Goal: Task Accomplishment & Management: Use online tool/utility

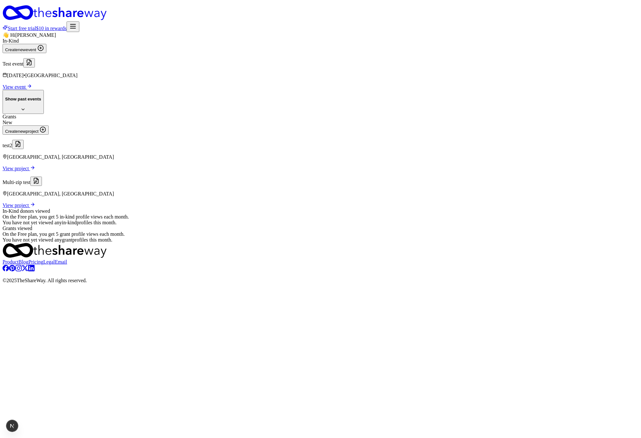
click at [576, 106] on div "👋 Hi Nathan In-Kind Create new event Test event Nov 21, 2025 • SF Bay Area View…" at bounding box center [321, 137] width 636 height 211
click at [26, 52] on span "new" at bounding box center [22, 49] width 8 height 5
click at [25, 324] on button "Continue" at bounding box center [14, 327] width 22 height 7
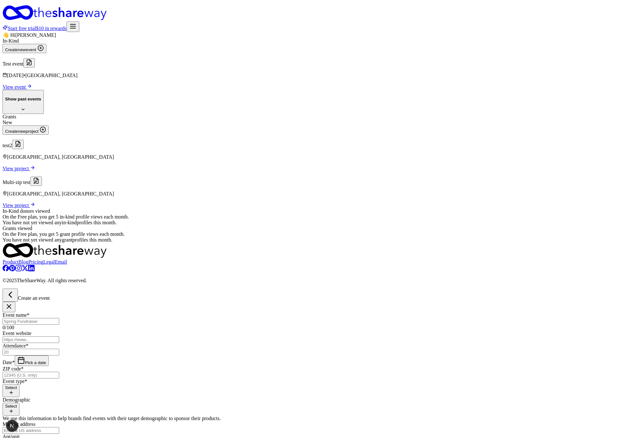
click at [59, 318] on input "Event name *" at bounding box center [31, 321] width 57 height 7
type input "Summer Gala"
type input "80"
click at [270, 355] on div "Date * Pick a date" at bounding box center [321, 360] width 636 height 11
click at [46, 360] on span "Pick a date" at bounding box center [35, 362] width 21 height 5
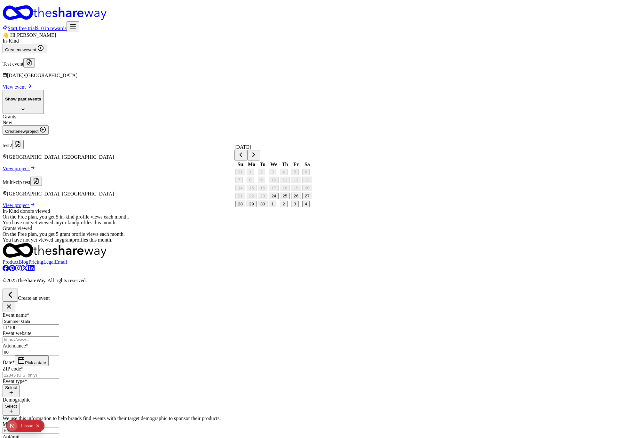
click at [260, 152] on button "Go to next month" at bounding box center [253, 155] width 13 height 11
click at [260, 153] on button "Go to next month" at bounding box center [253, 155] width 13 height 11
click at [260, 151] on button "Go to next month" at bounding box center [253, 155] width 13 height 11
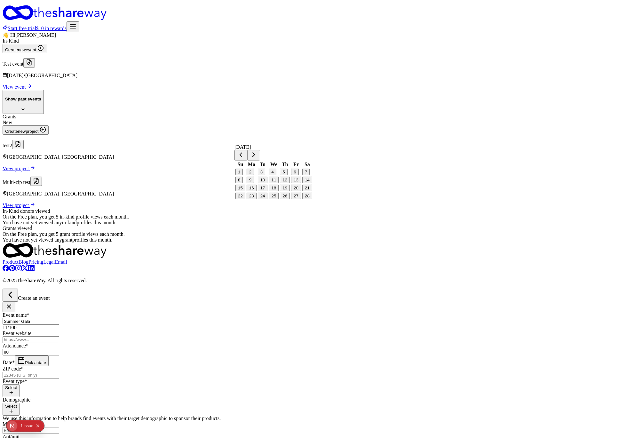
click at [290, 183] on button "12" at bounding box center [285, 179] width 10 height 7
click at [59, 318] on input "Summer Gala" at bounding box center [31, 321] width 57 height 7
type input "Winter Gala"
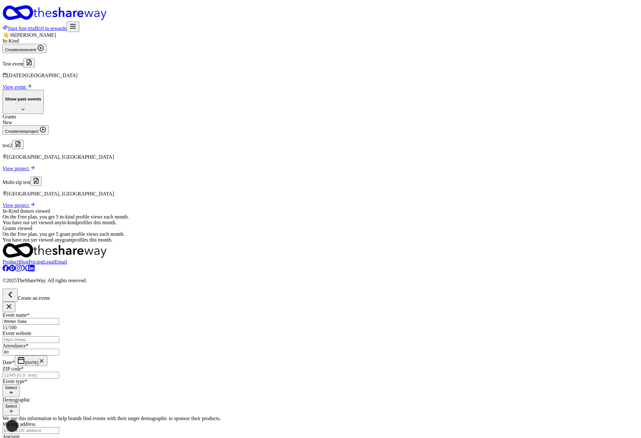
click at [59, 372] on input "ZIP code *" at bounding box center [31, 375] width 57 height 7
type input "80014"
click at [20, 384] on button "Select" at bounding box center [11, 390] width 17 height 13
click at [24, 397] on span "Fundraiser" at bounding box center [14, 399] width 22 height 5
click at [52, 398] on span "Business & professional" at bounding box center [28, 400] width 50 height 5
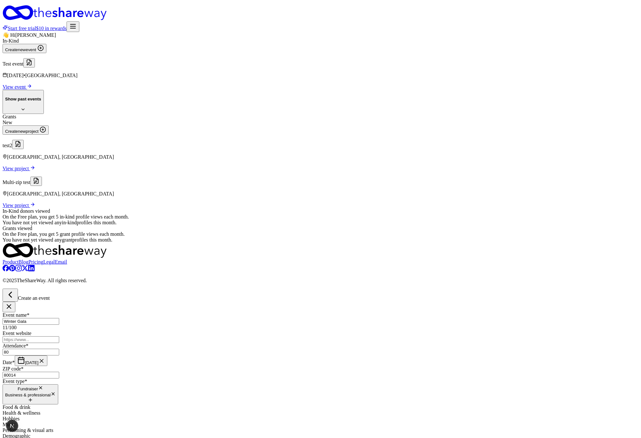
click at [236, 312] on div "Event name * Winter Gala 11 /100 Event website Attendance * 80 Date * 02/12/202…" at bounding box center [321, 432] width 636 height 240
click at [20, 410] on button "Select" at bounding box center [11, 416] width 17 height 13
click at [27, 428] on span "Mostly men" at bounding box center [15, 430] width 25 height 5
click at [35, 410] on button "Mostly men" at bounding box center [19, 417] width 32 height 14
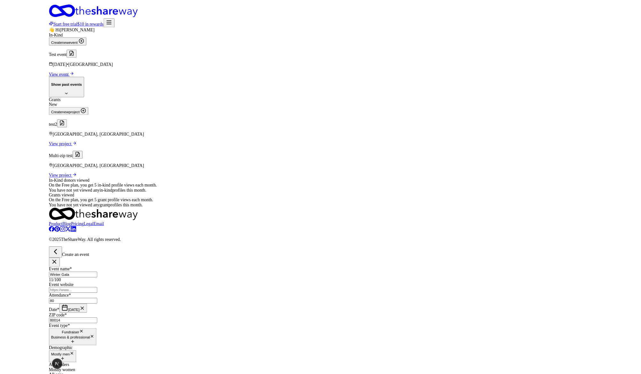
scroll to position [21, 0]
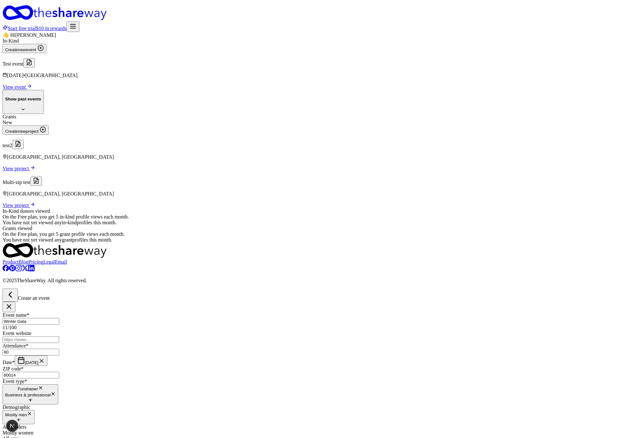
type textarea "W"
type textarea "The business club of denver has a bunch of lawyers, accountants, etc."
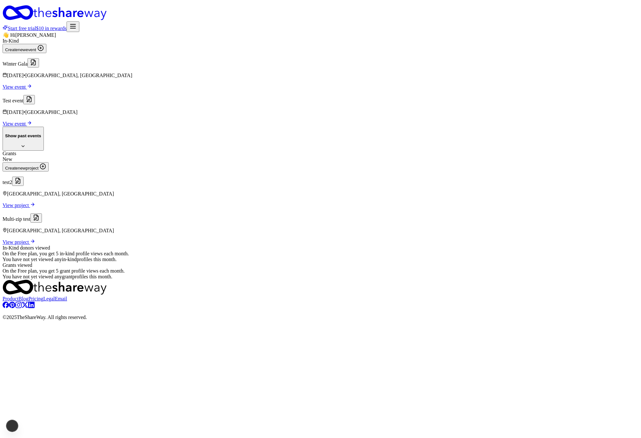
click at [515, 199] on div "👋 Hi Nathan In-Kind Create new event Winter Gala Feb 12, 2026 • Denver, CO View…" at bounding box center [321, 155] width 636 height 247
click at [246, 67] on p "Winter Gala" at bounding box center [321, 62] width 636 height 9
click at [26, 90] on span "event" at bounding box center [20, 86] width 11 height 5
drag, startPoint x: 492, startPoint y: 302, endPoint x: 192, endPoint y: 197, distance: 317.6
click at [200, 202] on div "👋 Hi Nathan In-Kind Create new event Winter Gala Feb 12, 2026 • Denver, CO View…" at bounding box center [321, 155] width 636 height 247
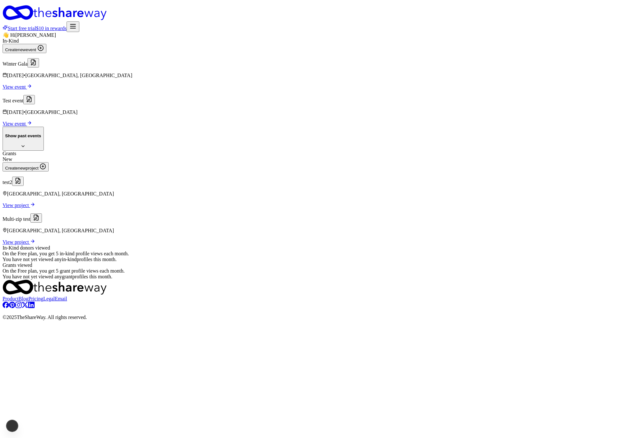
click at [135, 169] on div "👋 Hi Nathan In-Kind Create new event Winter Gala Feb 12, 2026 • Denver, CO View…" at bounding box center [321, 155] width 636 height 247
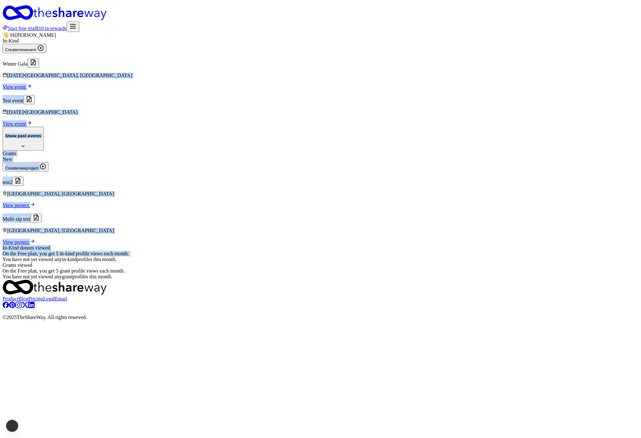
drag, startPoint x: 198, startPoint y: 220, endPoint x: 205, endPoint y: 241, distance: 22.0
click at [205, 240] on div "👋 Hi Nathan In-Kind Create new event Winter Gala Feb 12, 2026 • Denver, CO View…" at bounding box center [321, 155] width 636 height 247
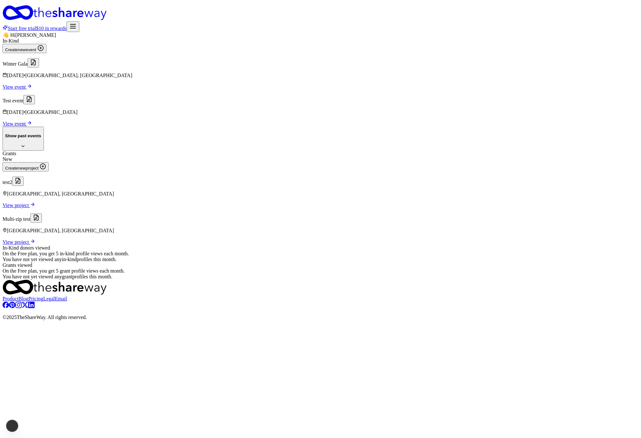
click at [170, 262] on div "In-Kind donors viewed On the Free plan, you get 5 in-kind profile views each mo…" at bounding box center [321, 253] width 636 height 17
drag, startPoint x: 511, startPoint y: 299, endPoint x: 484, endPoint y: 228, distance: 75.4
click at [485, 232] on div "👋 Hi Nathan In-Kind Create new event Winter Gala Feb 12, 2026 • Denver, CO View…" at bounding box center [321, 155] width 636 height 247
click at [484, 228] on div "👋 Hi Nathan In-Kind Create new event Winter Gala Feb 12, 2026 • Denver, CO View…" at bounding box center [321, 155] width 636 height 247
click at [273, 38] on div "👋 Hi Nathan" at bounding box center [321, 35] width 636 height 6
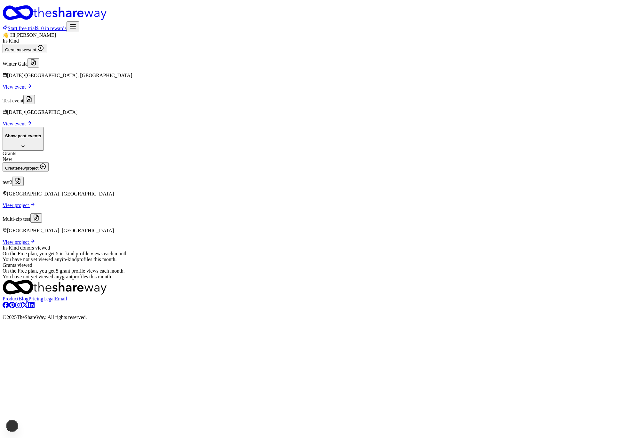
click at [27, 90] on span "View event" at bounding box center [15, 86] width 24 height 5
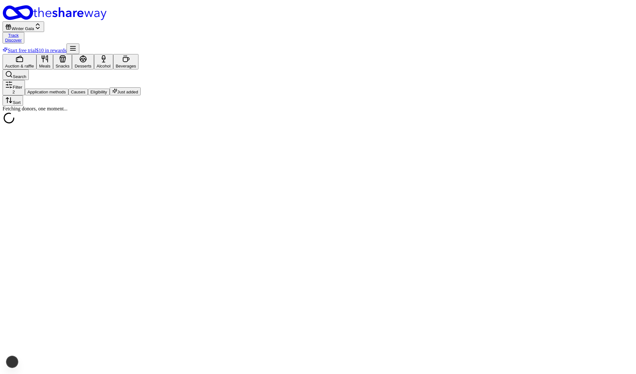
click at [25, 80] on button "Filter 2" at bounding box center [14, 87] width 22 height 15
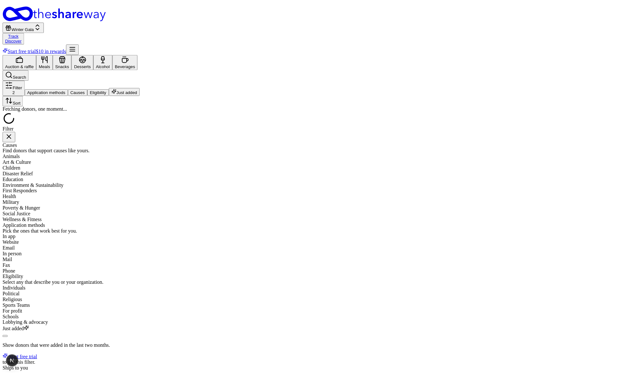
scroll to position [192, 0]
click at [38, 138] on div "Filter Causes Find donors that support causes like yours. Animals Art & Culture…" at bounding box center [318, 319] width 631 height 386
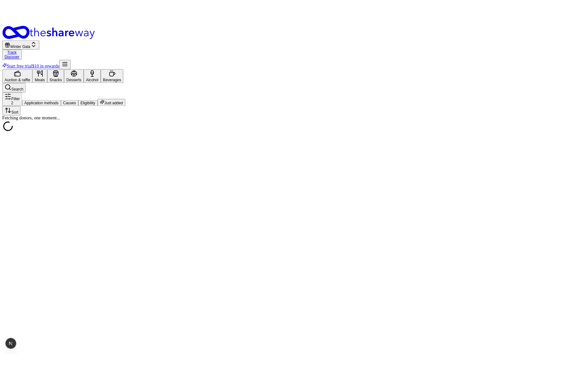
scroll to position [0, 0]
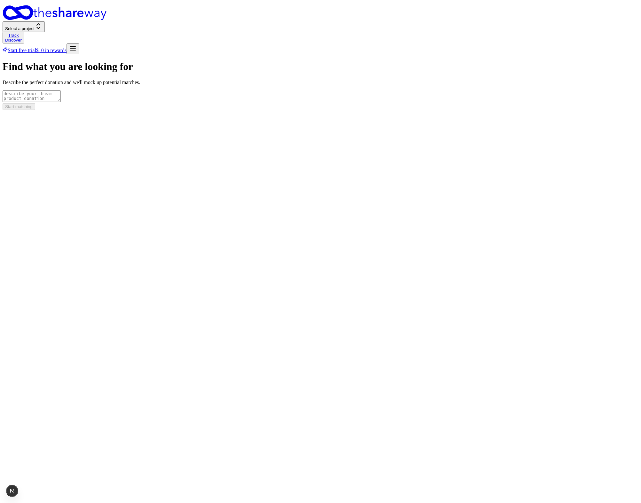
click at [61, 102] on textarea at bounding box center [32, 96] width 58 height 12
type textarea "asdf"
click at [35, 110] on button "Start matching" at bounding box center [19, 106] width 33 height 7
click at [61, 102] on textarea at bounding box center [32, 96] width 58 height 12
type textarea "asdf"
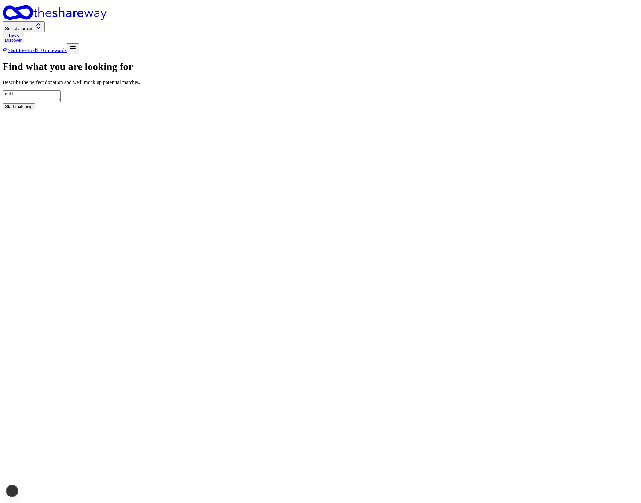
click at [35, 110] on button "Start matching" at bounding box center [19, 106] width 33 height 7
drag, startPoint x: 295, startPoint y: 275, endPoint x: 325, endPoint y: 285, distance: 31.6
click at [61, 102] on textarea at bounding box center [32, 96] width 58 height 12
type textarea "asdf"
click at [35, 110] on button "Start matching" at bounding box center [19, 106] width 33 height 7
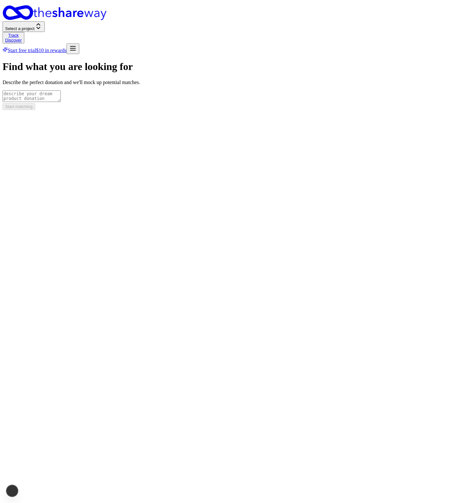
click at [61, 102] on textarea at bounding box center [32, 96] width 58 height 12
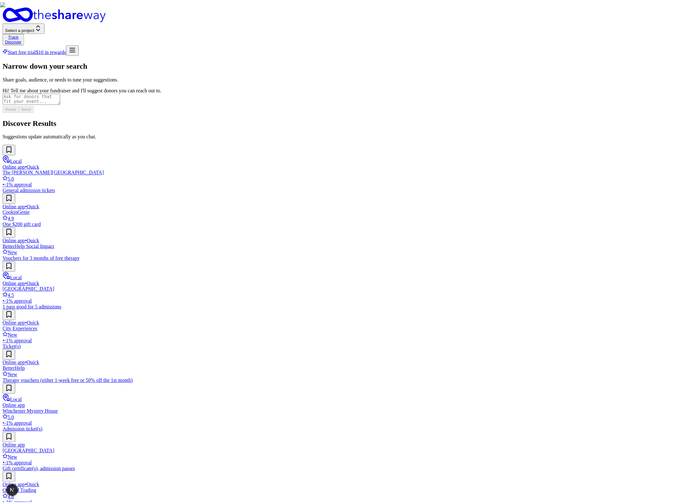
scroll to position [14, 0]
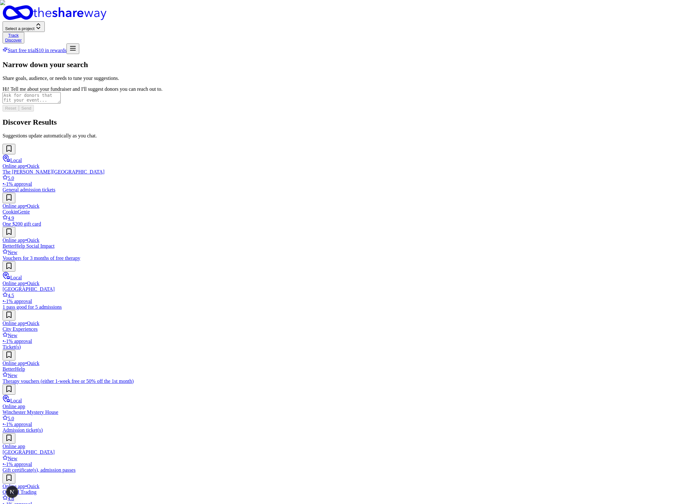
click at [86, 208] on div "Narrow down your search Share goals, audience, or needs to tune your suggestion…" at bounding box center [344, 311] width 683 height 502
click at [61, 104] on textarea at bounding box center [32, 98] width 58 height 12
type textarea "asfdasdf"
click at [34, 112] on button "Send" at bounding box center [26, 108] width 15 height 7
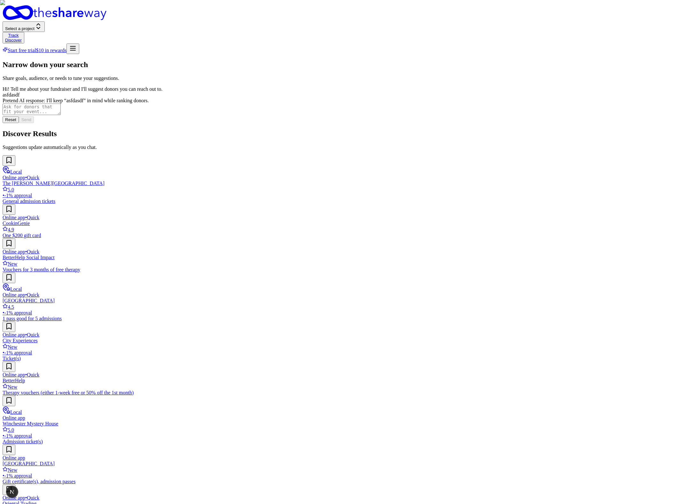
click at [99, 220] on div "Narrow down your search Share goals, audience, or needs to tune your suggestion…" at bounding box center [344, 316] width 683 height 513
click at [61, 115] on textarea at bounding box center [32, 110] width 58 height 12
click at [102, 223] on div "Narrow down your search Share goals, audience, or needs to tune your suggestion…" at bounding box center [344, 316] width 683 height 513
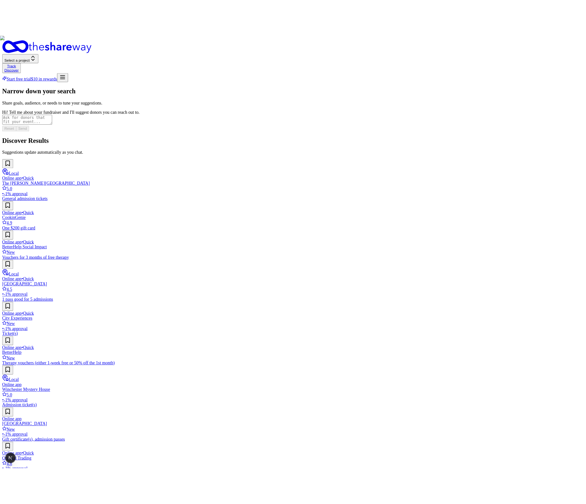
scroll to position [0, 0]
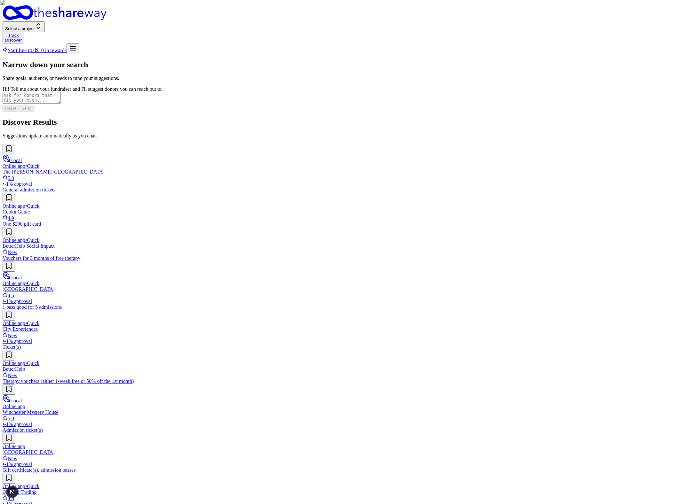
click at [443, 91] on img at bounding box center [341, 252] width 683 height 504
click at [566, 419] on div "Local Online app • Quick The Walt Disney Museum 5.0 • -1% approval General admi…" at bounding box center [342, 353] width 678 height 418
click at [397, 112] on img at bounding box center [341, 252] width 683 height 504
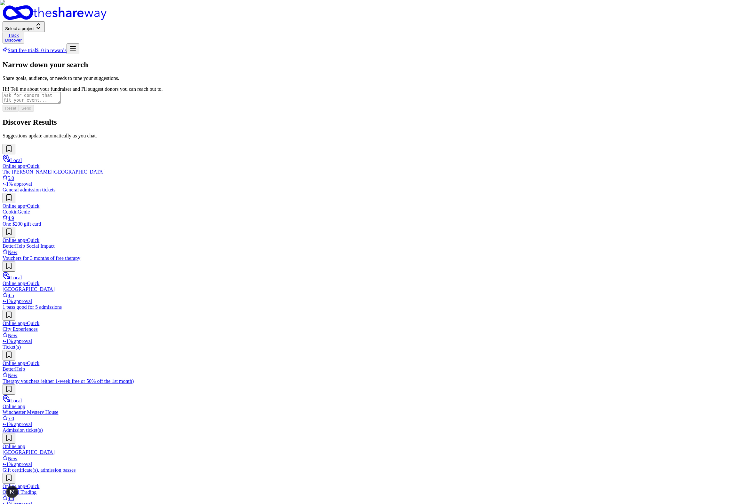
click at [566, 463] on div "Local Online app • Quick The Walt Disney Museum 5.0 • -1% approval General admi…" at bounding box center [366, 353] width 727 height 418
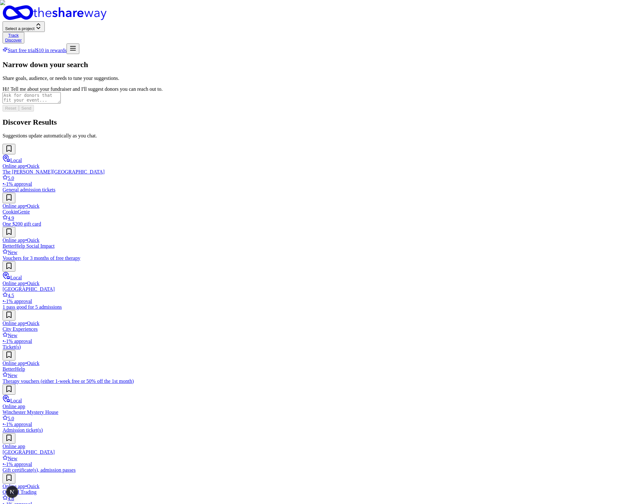
click at [61, 104] on textarea at bounding box center [32, 98] width 58 height 12
type textarea "asdf"
click at [34, 112] on button "Send" at bounding box center [26, 108] width 15 height 7
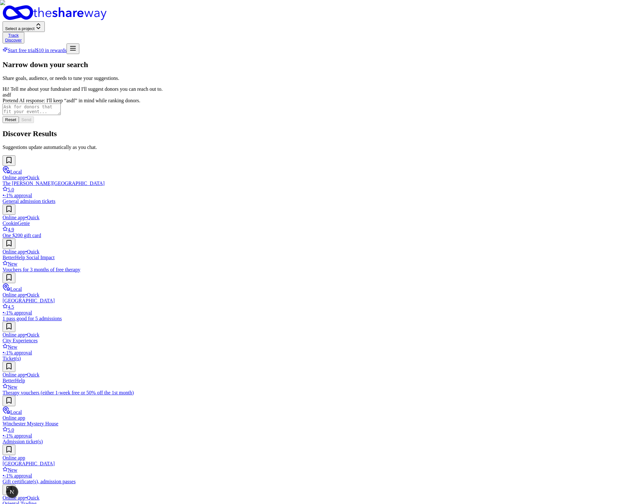
click at [227, 129] on h2 "Discover Results" at bounding box center [312, 133] width 619 height 9
click at [61, 115] on textarea at bounding box center [32, 110] width 58 height 12
click at [263, 129] on h2 "Discover Results" at bounding box center [312, 133] width 619 height 9
click at [61, 115] on textarea at bounding box center [32, 110] width 58 height 12
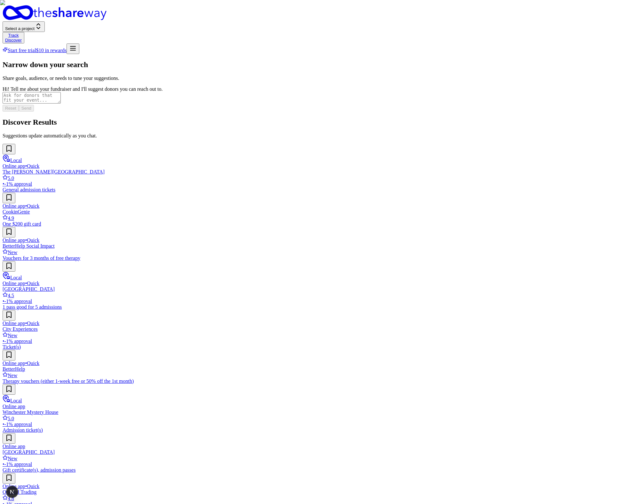
click at [61, 104] on textarea at bounding box center [32, 98] width 58 height 12
type textarea "asdf"
click at [101, 188] on div "Narrow down your search Share goals, audience, or needs to tune your suggestion…" at bounding box center [312, 311] width 619 height 502
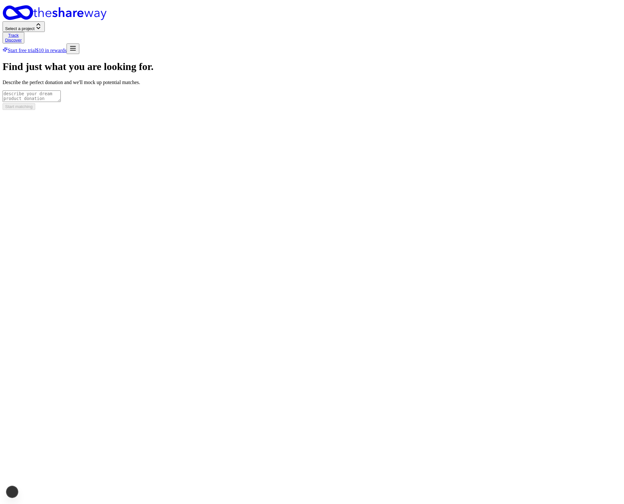
click at [512, 110] on div "Find just what you are looking for. Describe the perfect donation and we'll moc…" at bounding box center [312, 85] width 619 height 49
drag, startPoint x: 477, startPoint y: 328, endPoint x: 484, endPoint y: 277, distance: 51.3
click at [480, 110] on div "Find just what you are looking for. Describe the perfect donation and we'll moc…" at bounding box center [312, 85] width 619 height 49
click at [484, 110] on div "Find just what you are looking for. Describe the perfect donation and we'll moc…" at bounding box center [312, 85] width 619 height 49
click at [424, 110] on div "Find just what you are looking for. Describe the perfect donation and we'll moc…" at bounding box center [312, 85] width 619 height 49
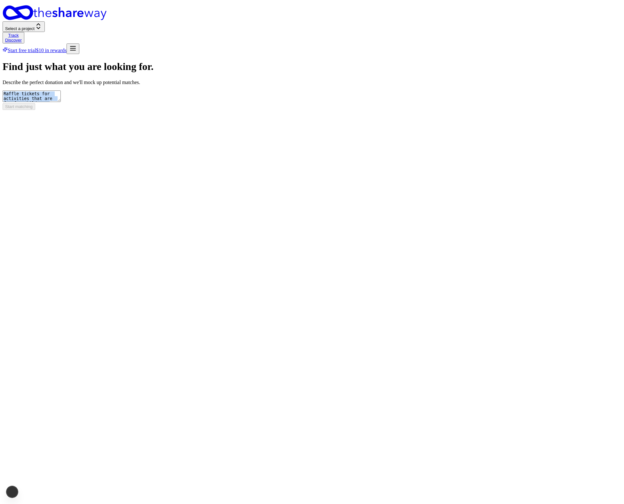
click at [485, 110] on div "Find just what you are looking for. Describe the perfect donation and we'll moc…" at bounding box center [312, 85] width 619 height 49
click at [61, 102] on textarea at bounding box center [32, 96] width 58 height 12
type textarea "asfd"
drag, startPoint x: 570, startPoint y: 296, endPoint x: 579, endPoint y: 292, distance: 10.6
click at [566, 110] on div "Find just what you are looking for. Describe the perfect donation and we'll moc…" at bounding box center [312, 85] width 619 height 49
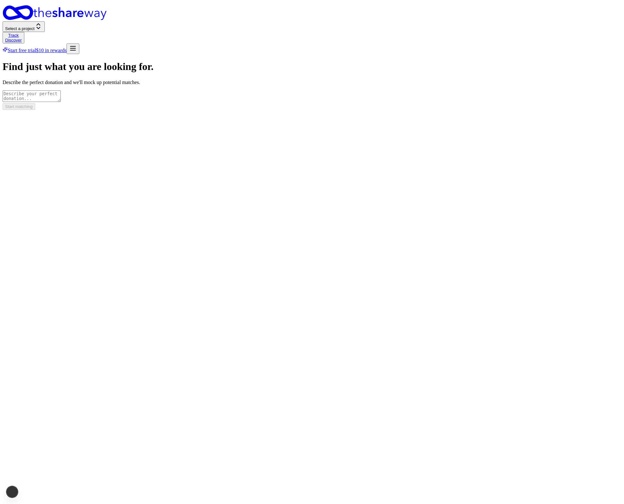
drag, startPoint x: 475, startPoint y: 363, endPoint x: 550, endPoint y: 219, distance: 162.5
click at [503, 110] on div "Find just what you are looking for. Describe the perfect donation and we'll moc…" at bounding box center [312, 85] width 619 height 49
click at [562, 110] on div "Find just what you are looking for. Describe the perfect donation and we'll moc…" at bounding box center [312, 85] width 619 height 49
drag, startPoint x: 505, startPoint y: 346, endPoint x: 535, endPoint y: 404, distance: 65.6
click at [505, 110] on div "Find just what you are looking for. Describe the perfect donation and we'll moc…" at bounding box center [312, 85] width 619 height 49
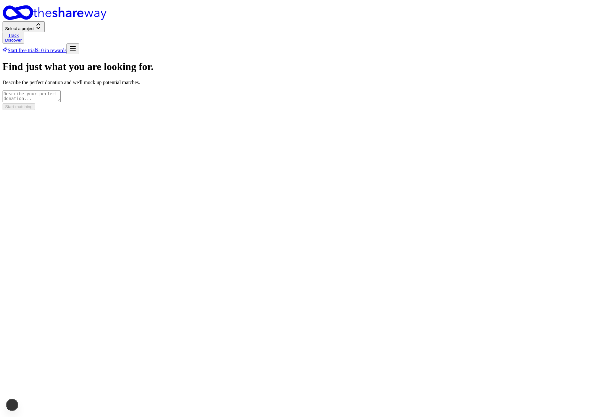
drag, startPoint x: 550, startPoint y: 366, endPoint x: 426, endPoint y: 233, distance: 181.6
click at [550, 110] on div "Find just what you are looking for. Describe the perfect donation and we'll moc…" at bounding box center [308, 85] width 611 height 49
click at [343, 108] on form "Find just what you are looking for. Describe the perfect donation and we'll moc…" at bounding box center [308, 85] width 611 height 49
drag, startPoint x: 349, startPoint y: 94, endPoint x: 348, endPoint y: 99, distance: 5.0
click at [61, 94] on textarea at bounding box center [32, 96] width 58 height 12
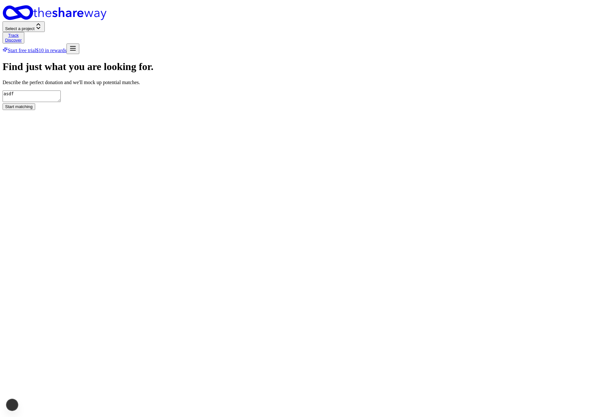
type textarea "asdf"
click at [35, 110] on button "Start matching" at bounding box center [19, 106] width 33 height 7
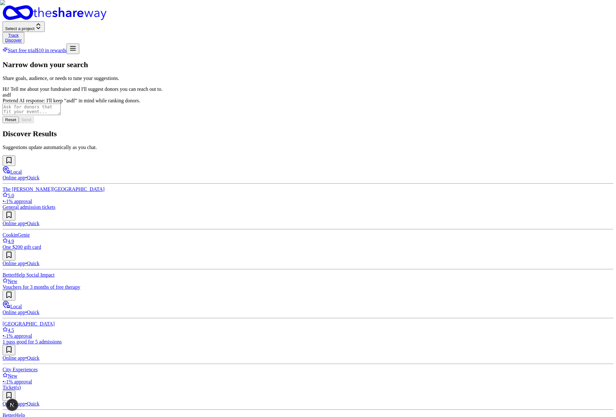
click at [203, 290] on div "Local Online app • Quick Bay Area Discovery Museum 4.5 • -1% approval 1 pass go…" at bounding box center [308, 317] width 611 height 55
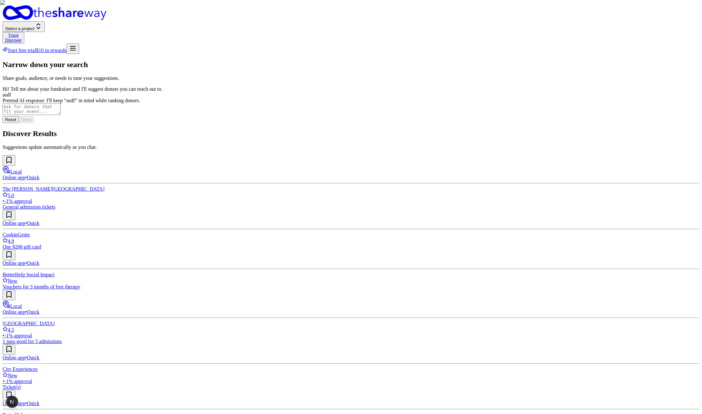
click at [300, 129] on section "Discover Results Suggestions update automatically as you chat. Local Online app…" at bounding box center [351, 380] width 697 height 502
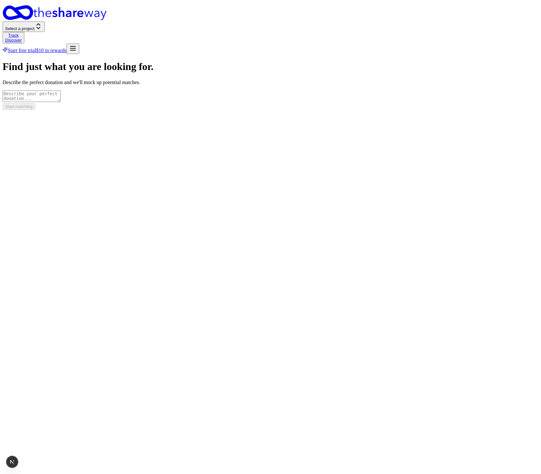
click at [61, 90] on textarea at bounding box center [32, 96] width 58 height 12
type textarea "asdf"
click at [35, 110] on button "Start matching" at bounding box center [19, 106] width 33 height 7
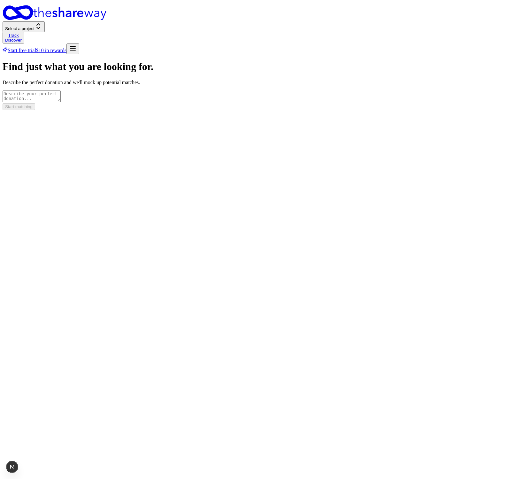
click at [61, 99] on textarea at bounding box center [32, 96] width 58 height 12
type textarea "asdf"
click at [35, 110] on button "Start matching" at bounding box center [19, 106] width 33 height 7
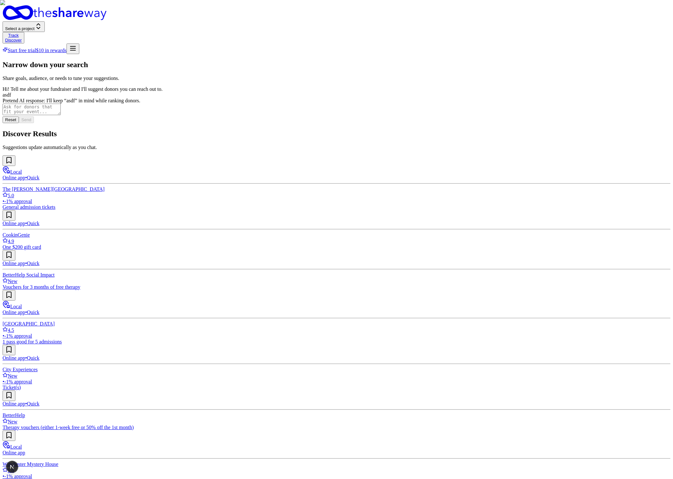
click at [283, 13] on div "Select a project Track Discover Start free trial $10 in rewards" at bounding box center [337, 29] width 668 height 49
click at [533, 350] on div "Local Online app • Quick The Walt Disney Museum 5.0 • -1% approval General admi…" at bounding box center [337, 393] width 668 height 476
click at [292, 20] on div "Select a project Track Discover Start free trial $10 in rewards" at bounding box center [337, 29] width 668 height 49
click at [546, 145] on p "Suggestions update automatically as you chat." at bounding box center [337, 148] width 668 height 6
click at [61, 115] on textarea at bounding box center [32, 110] width 58 height 12
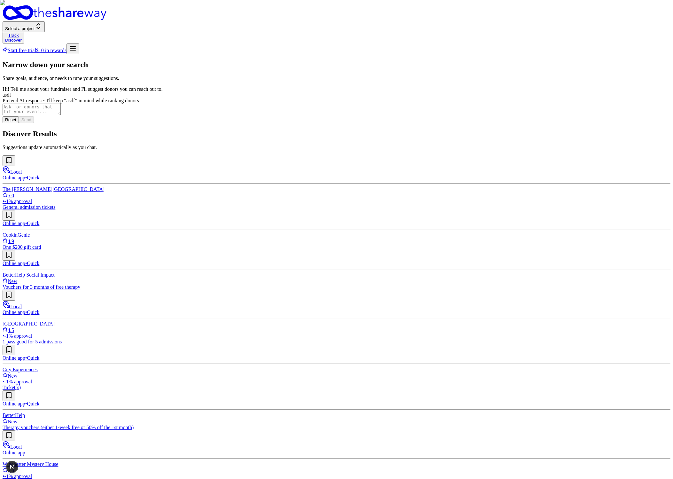
click at [61, 115] on textarea at bounding box center [32, 110] width 58 height 12
click at [250, 145] on p "Suggestions update automatically as you chat." at bounding box center [337, 148] width 668 height 6
click at [524, 339] on div "Local Online app • Quick The Walt Disney Museum 5.0 • -1% approval General admi…" at bounding box center [337, 393] width 668 height 476
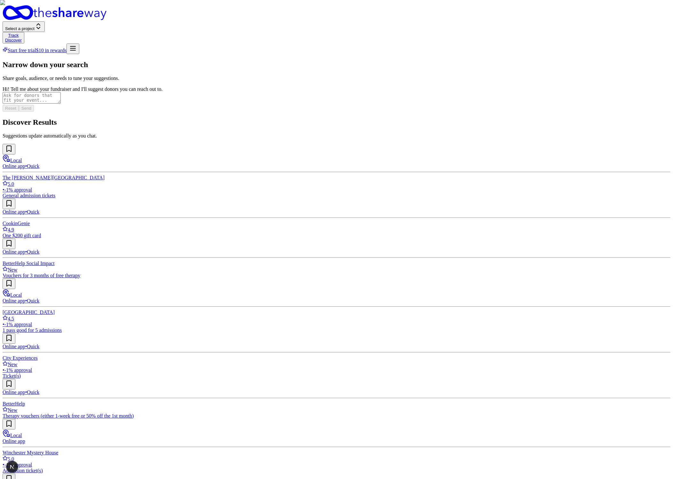
click at [235, 199] on img at bounding box center [336, 239] width 673 height 479
click at [129, 281] on div "Narrow down your search Share goals, audience, or needs to tune your suggestion…" at bounding box center [337, 339] width 668 height 559
click at [346, 101] on img at bounding box center [336, 239] width 673 height 479
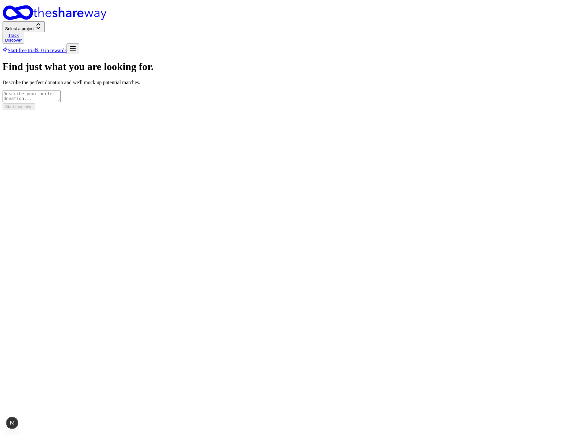
click at [462, 110] on div "Find just what you are looking for. Describe the perfect donation and we'll moc…" at bounding box center [288, 85] width 571 height 49
click at [61, 93] on textarea at bounding box center [32, 96] width 58 height 12
type textarea "asdf"
click at [35, 110] on button "Start matching" at bounding box center [19, 106] width 33 height 7
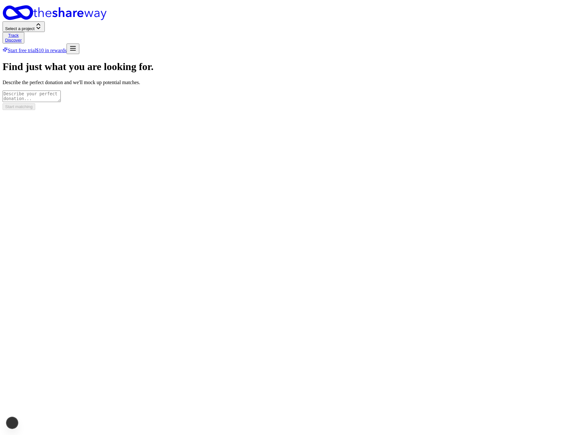
click at [392, 110] on form "Find just what you are looking for. Describe the perfect donation and we'll moc…" at bounding box center [293, 85] width 580 height 49
click at [383, 110] on form "Find just what you are looking for. Describe the perfect donation and we'll moc…" at bounding box center [293, 85] width 580 height 49
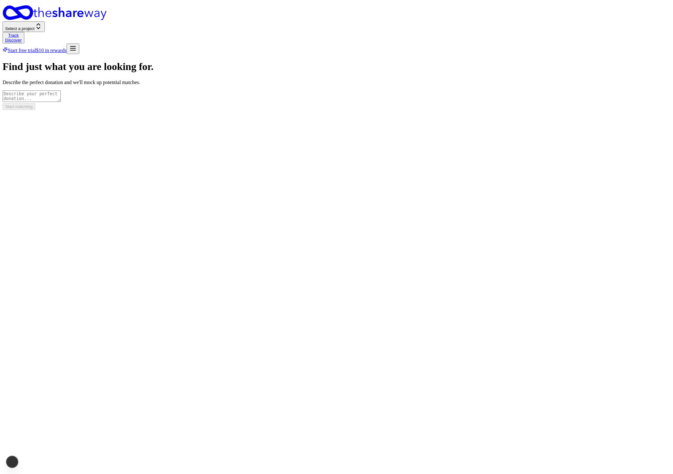
click at [465, 110] on div "Find just what you are looking for. Describe the perfect donation and we'll moc…" at bounding box center [337, 85] width 668 height 49
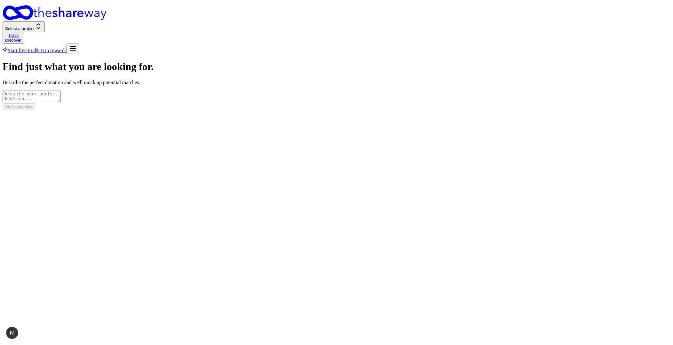
click at [61, 90] on textarea at bounding box center [32, 96] width 58 height 12
type textarea "bananas"
click at [35, 110] on button "Start matching" at bounding box center [19, 106] width 33 height 7
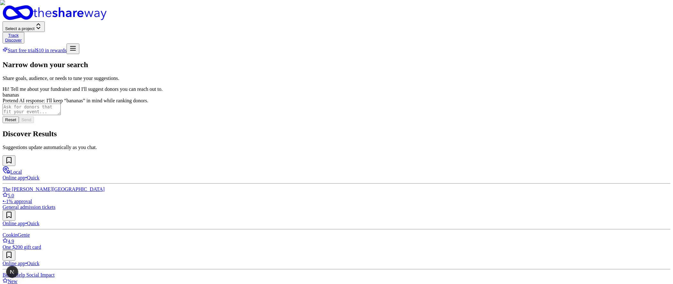
click at [61, 115] on textarea at bounding box center [32, 110] width 58 height 12
type textarea "test"
click at [34, 123] on button "Send" at bounding box center [26, 119] width 15 height 7
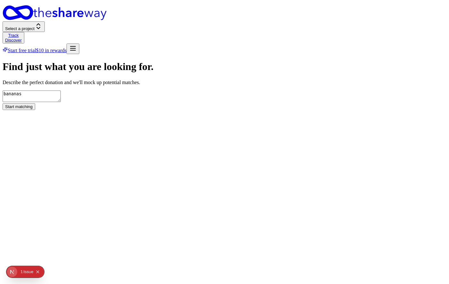
type textarea "bananas"
click at [35, 110] on button "Start matching" at bounding box center [19, 106] width 33 height 7
click at [61, 90] on textarea at bounding box center [32, 96] width 58 height 12
type textarea "baked goods"
click at [310, 110] on form "Find just what you are looking for. Describe the perfect donation and we'll moc…" at bounding box center [225, 85] width 444 height 49
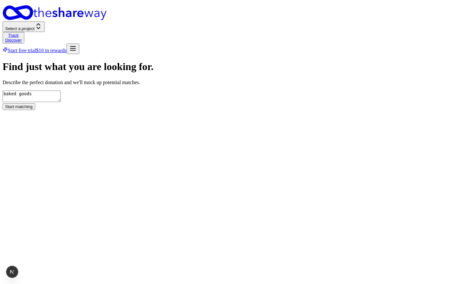
click at [35, 110] on button "Start matching" at bounding box center [19, 106] width 33 height 7
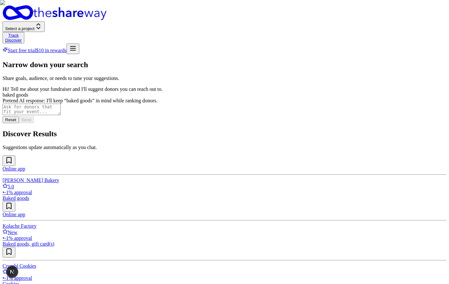
click at [378, 226] on div "Narrow down your search Share goals, audience, or needs to tune your suggestion…" at bounding box center [225, 173] width 444 height 226
click at [408, 254] on div "Narrow down your search Share goals, audience, or needs to tune your suggestion…" at bounding box center [225, 173] width 444 height 226
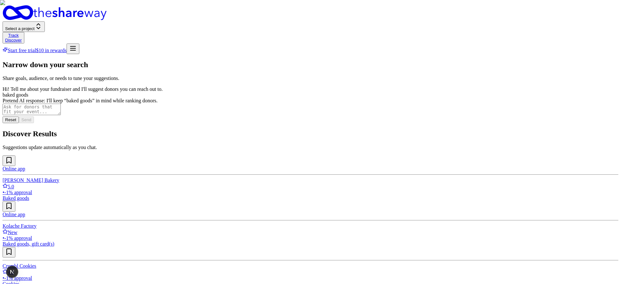
click at [449, 237] on div "Narrow down your search Share goals, audience, or needs to tune your suggestion…" at bounding box center [310, 173] width 615 height 226
click at [449, 243] on div "Narrow down your search Share goals, audience, or needs to tune your suggestion…" at bounding box center [310, 173] width 615 height 226
click at [352, 233] on div "Narrow down your search Share goals, audience, or needs to tune your suggestion…" at bounding box center [310, 173] width 615 height 226
click at [248, 98] on img at bounding box center [310, 142] width 621 height 284
click at [262, 207] on div "Narrow down your search Share goals, audience, or needs to tune your suggestion…" at bounding box center [310, 173] width 615 height 226
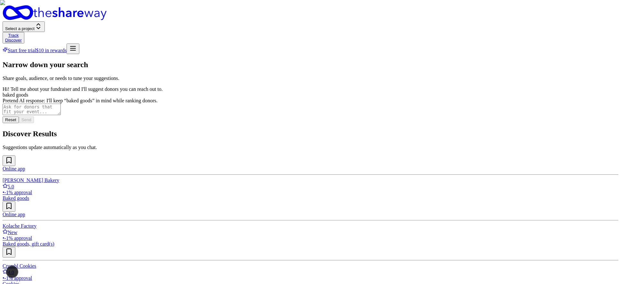
click at [255, 200] on div "Narrow down your search Share goals, audience, or needs to tune your suggestion…" at bounding box center [310, 173] width 615 height 226
click at [449, 208] on div "Narrow down your search Share goals, audience, or needs to tune your suggestion…" at bounding box center [310, 173] width 615 height 226
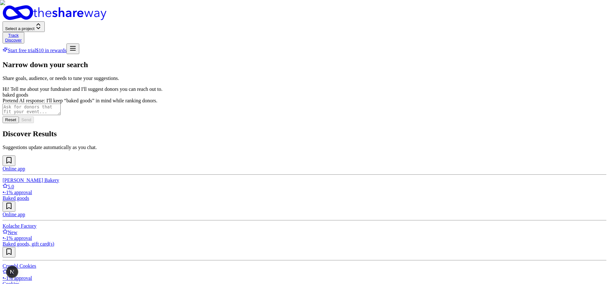
click at [331, 233] on div "Narrow down your search Share goals, audience, or needs to tune your suggestion…" at bounding box center [305, 173] width 604 height 226
click at [295, 224] on div "Narrow down your search Share goals, audience, or needs to tune your suggestion…" at bounding box center [305, 173] width 604 height 226
click at [296, 224] on div "Narrow down your search Share goals, audience, or needs to tune your suggestion…" at bounding box center [305, 173] width 604 height 226
